Goal: Check status: Check status

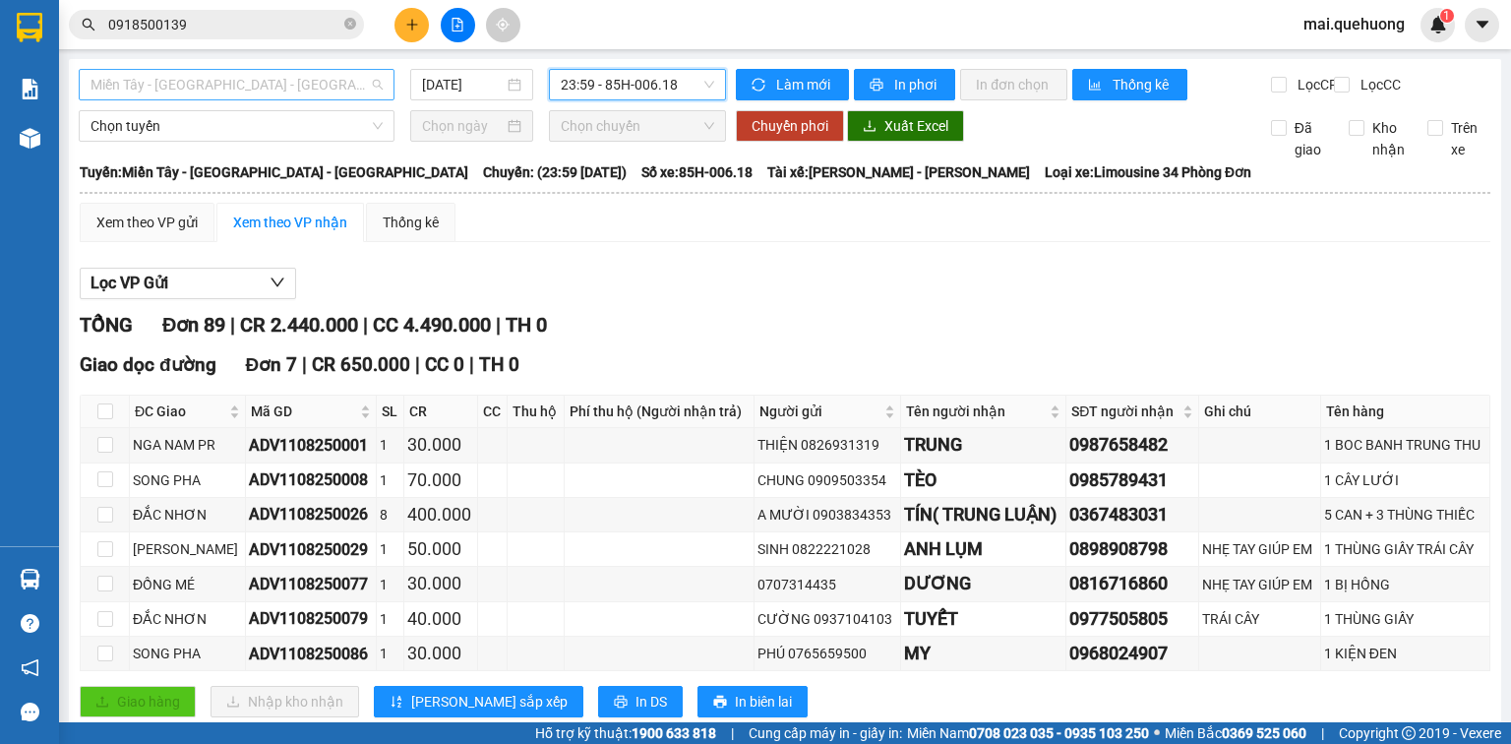
click at [358, 78] on span "Miền Tây - [GEOGRAPHIC_DATA] - [GEOGRAPHIC_DATA]" at bounding box center [237, 85] width 292 height 30
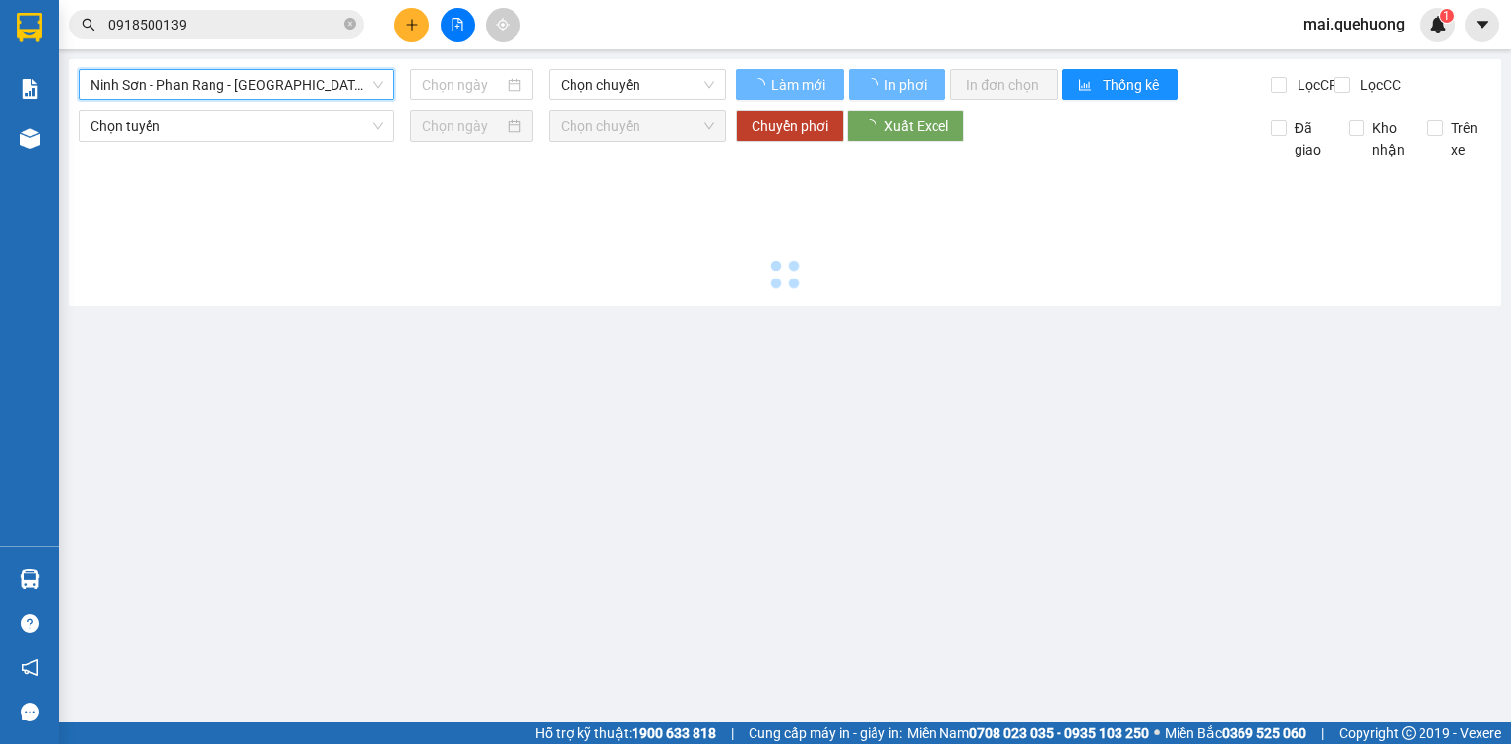
type input "[DATE]"
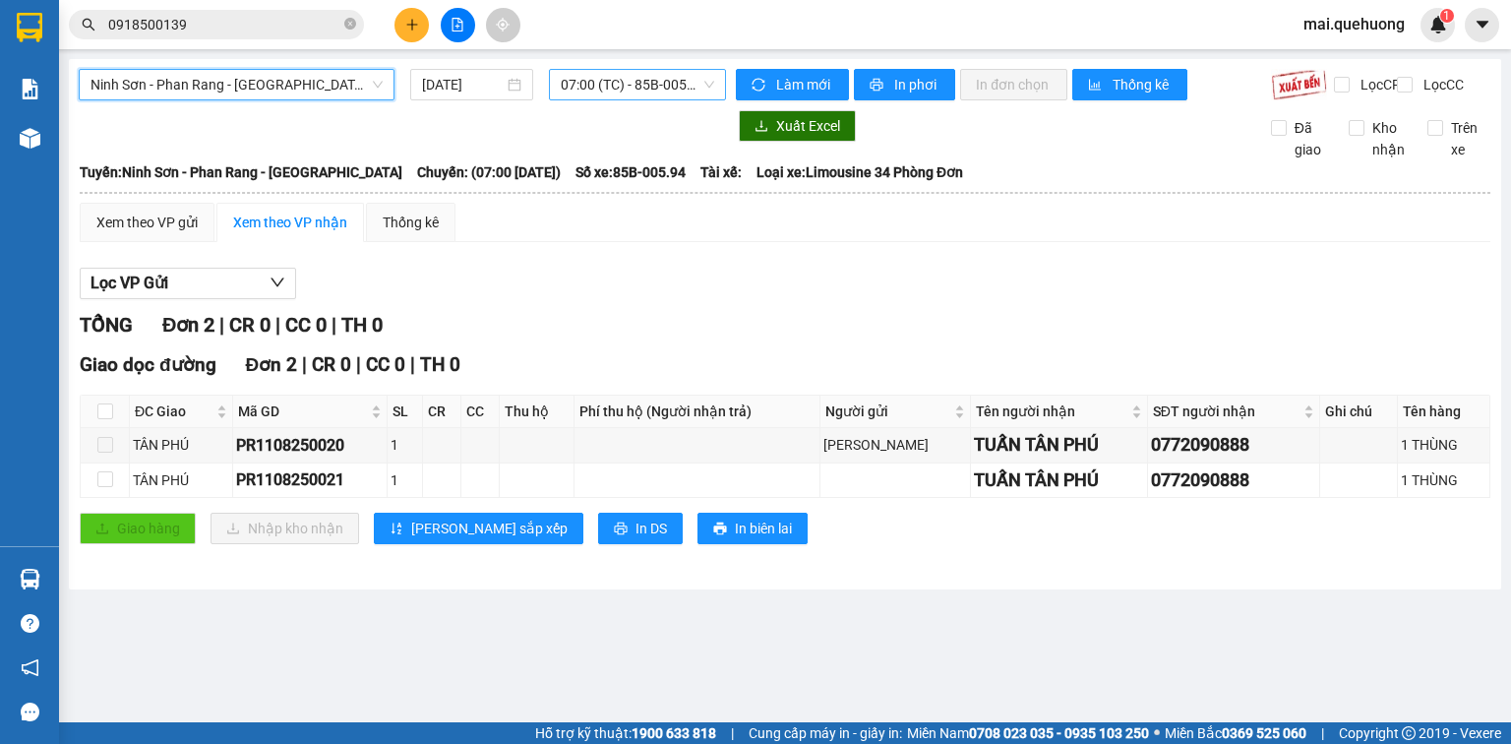
click at [592, 88] on span "07:00 (TC) - 85B-005.94" at bounding box center [638, 85] width 154 height 30
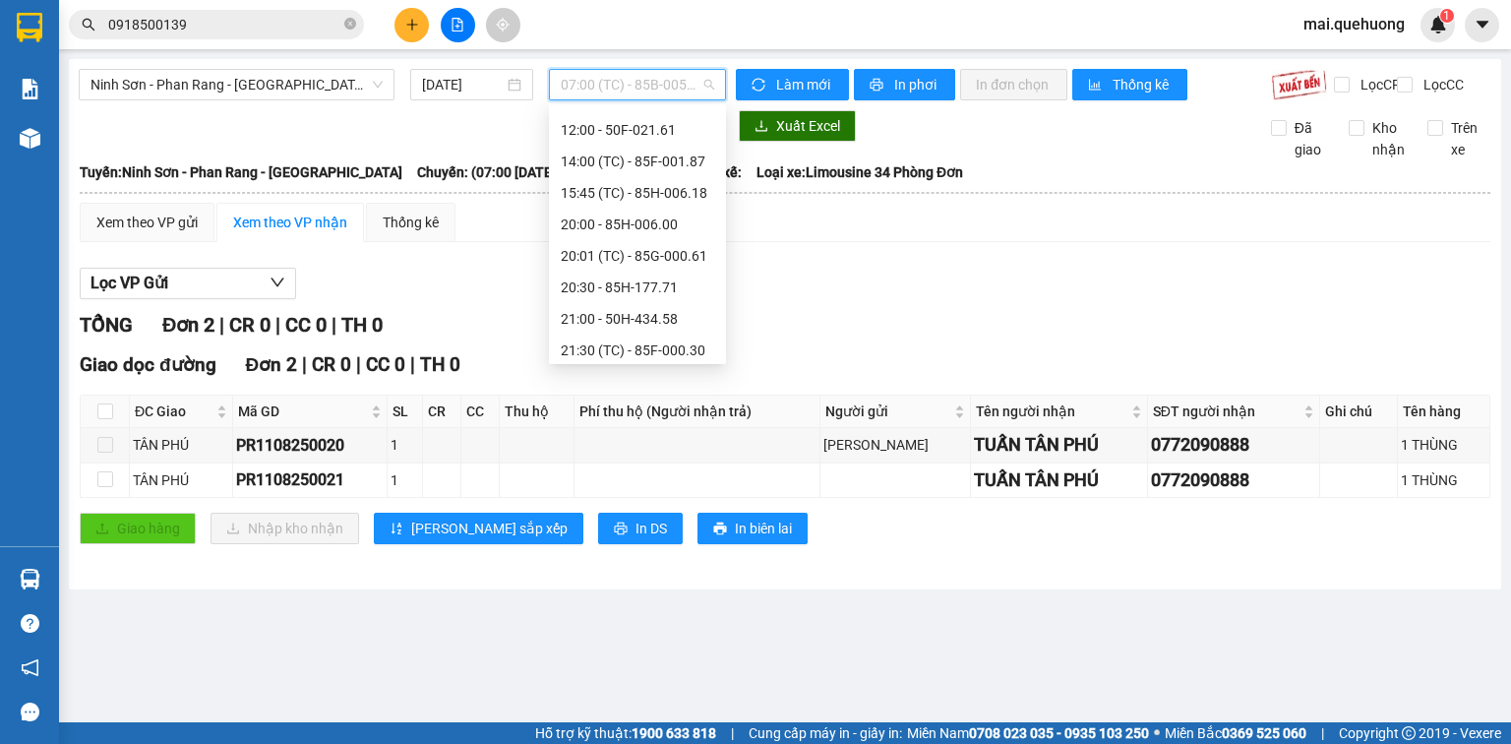
scroll to position [220, 0]
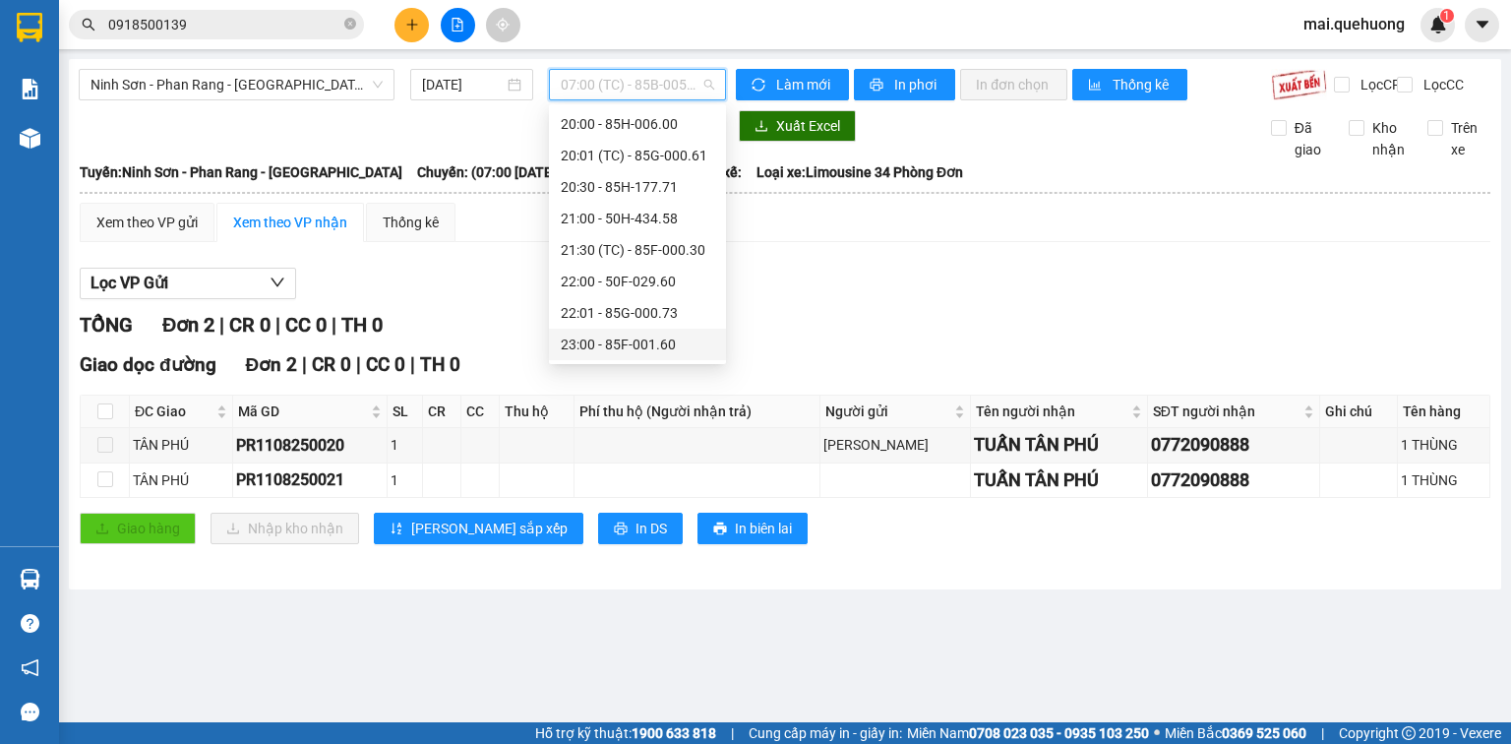
click at [650, 337] on div "23:00 - 85F-001.60" at bounding box center [637, 345] width 153 height 22
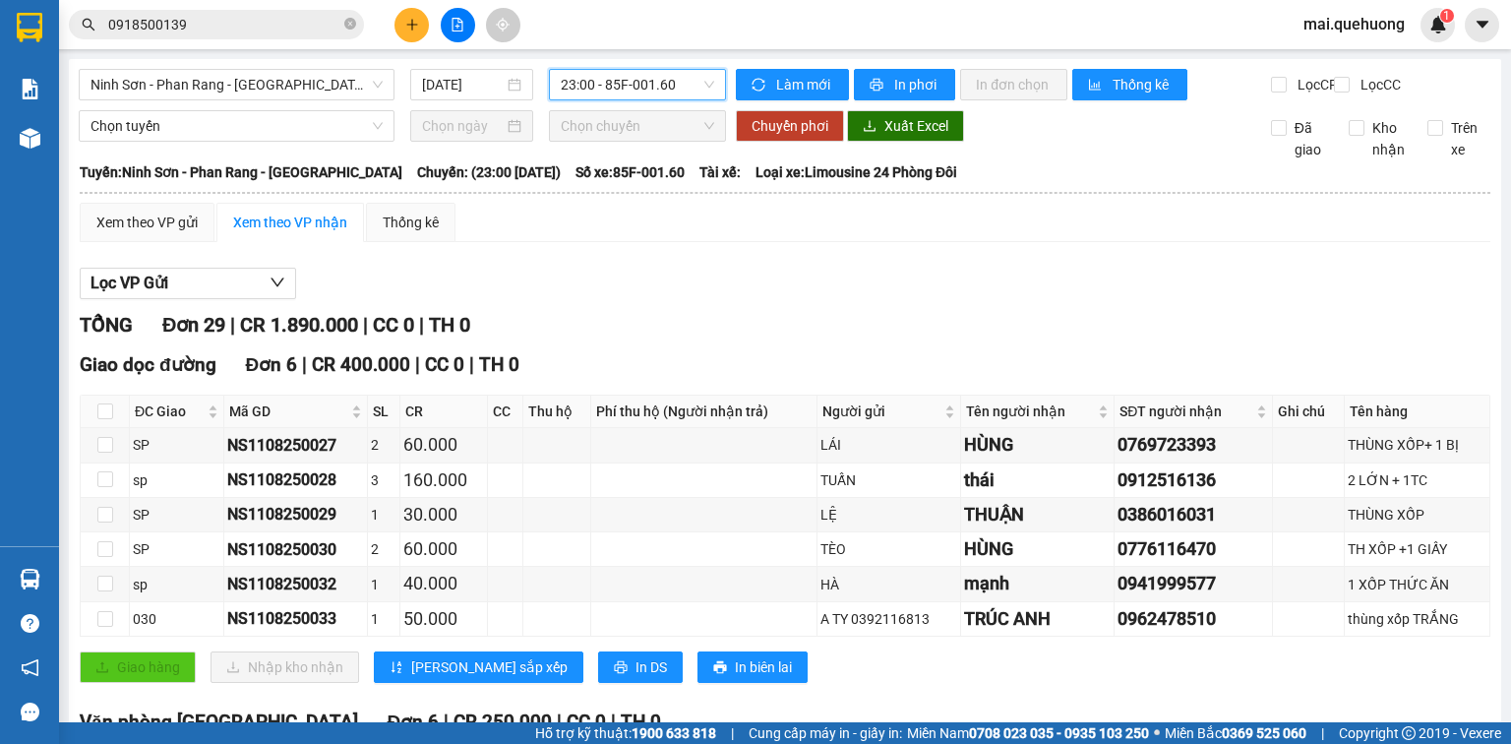
click at [283, 233] on div "Xem theo VP nhận" at bounding box center [290, 223] width 114 height 22
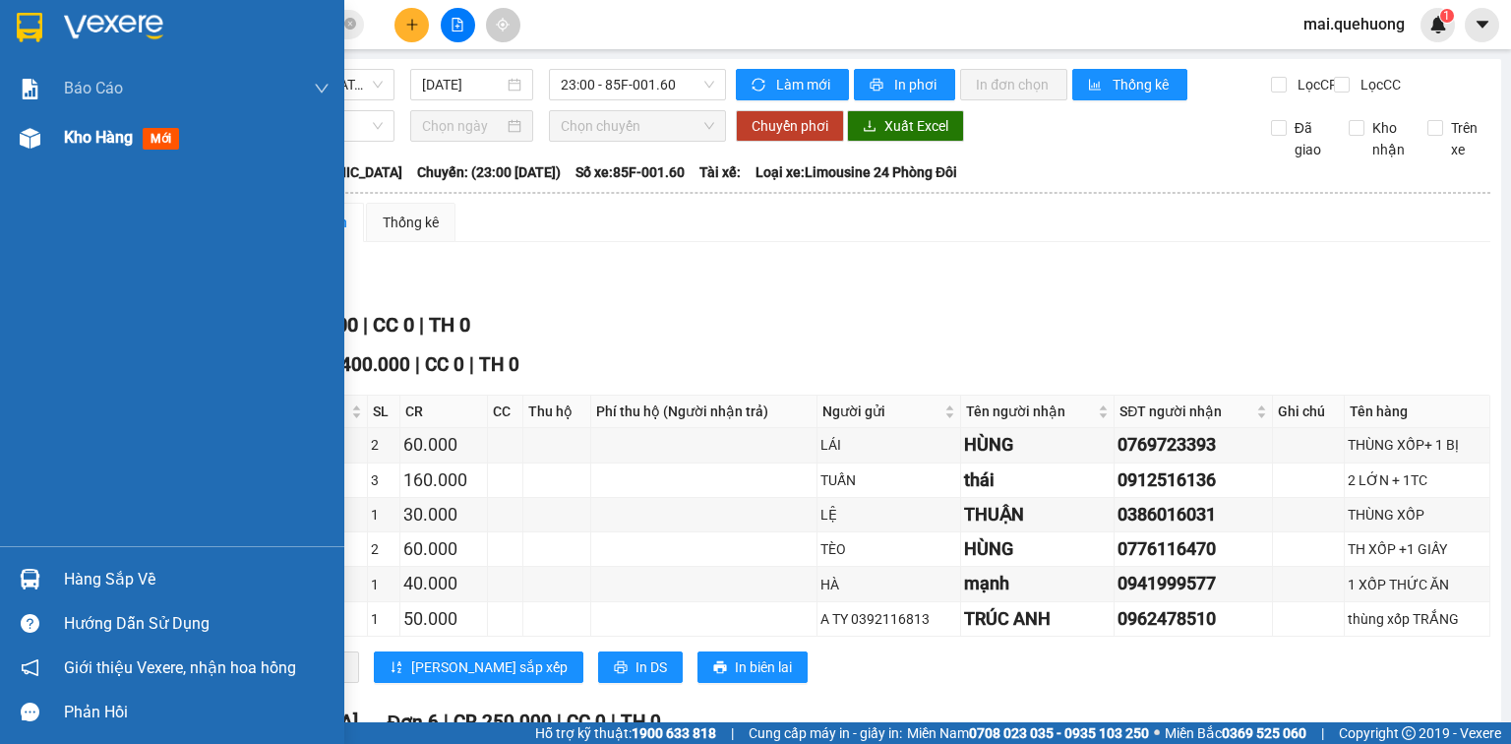
click at [75, 135] on span "Kho hàng" at bounding box center [98, 137] width 69 height 19
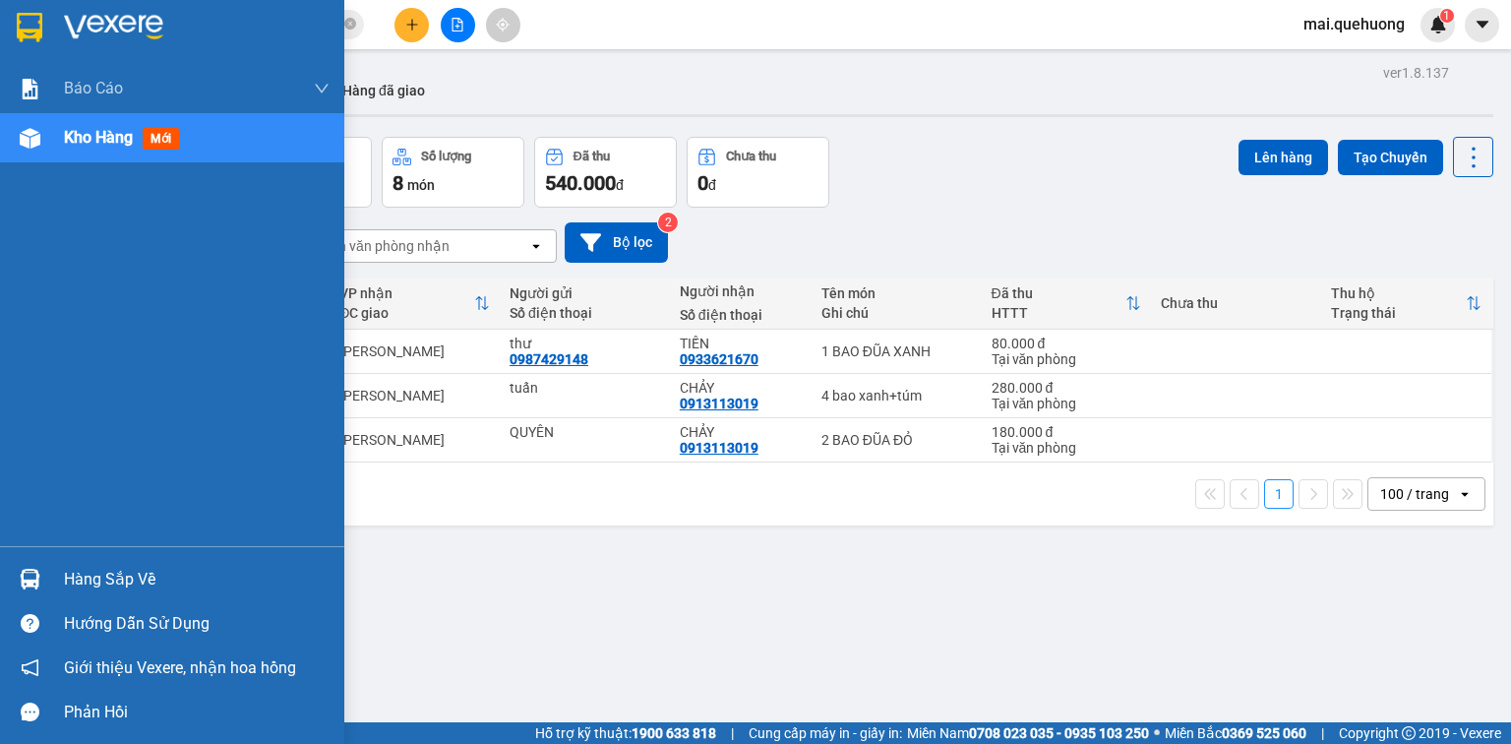
click at [43, 147] on div at bounding box center [30, 138] width 34 height 34
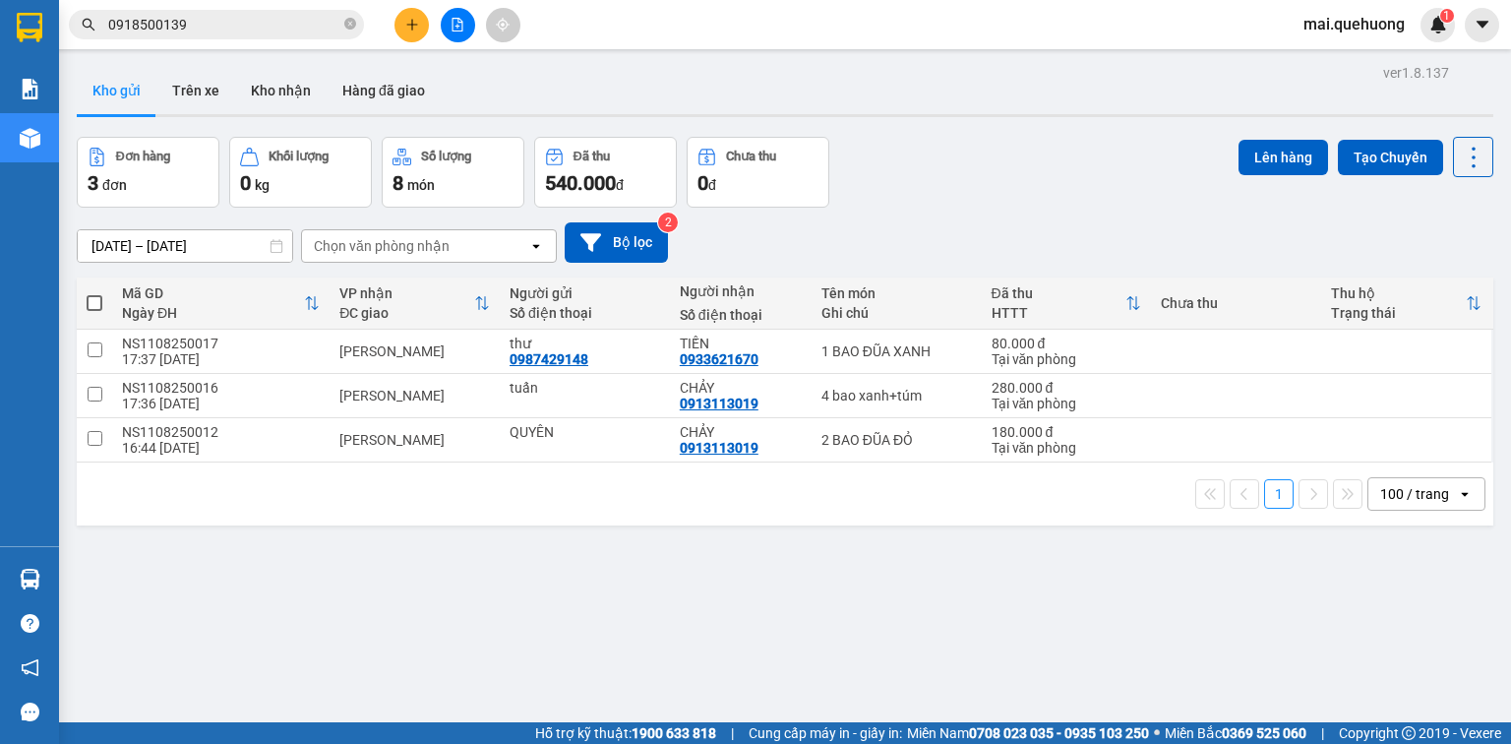
click at [1042, 143] on div "Đơn hàng 3 đơn Khối lượng 0 kg Số lượng 8 món Đã thu 540.000 đ Chưa thu 0 đ Lên…" at bounding box center [785, 172] width 1417 height 71
